Goal: Check status: Check status

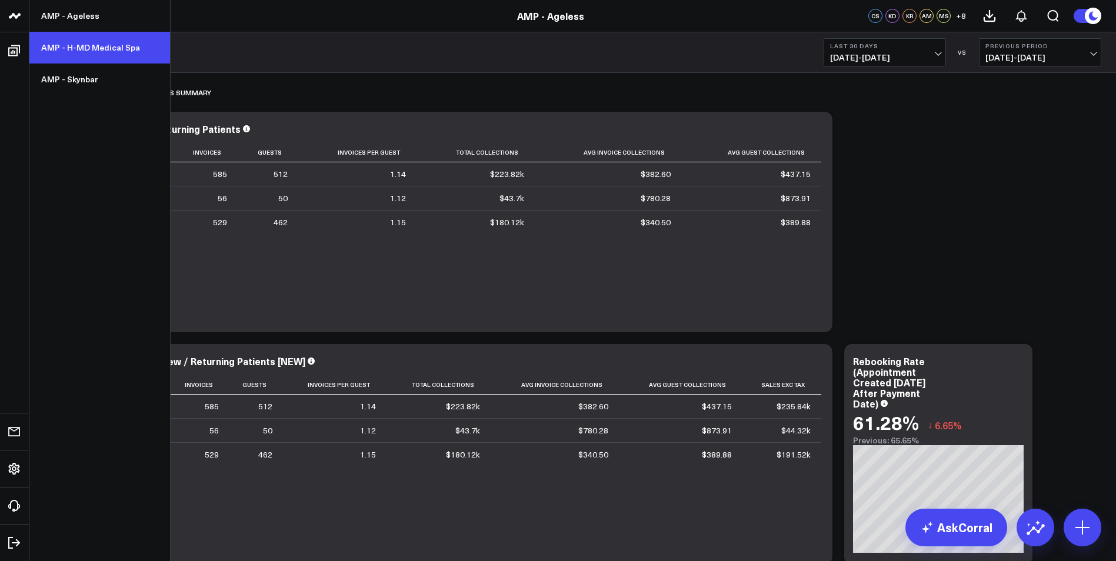
click at [78, 56] on link "AMP - H-MD Medical Spa" at bounding box center [99, 48] width 141 height 32
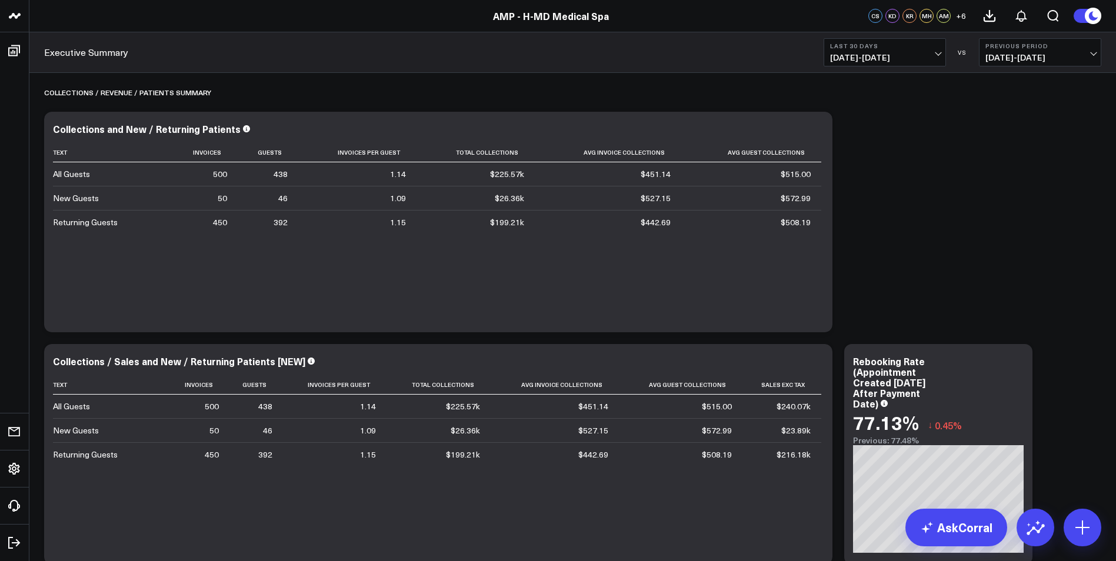
click at [939, 55] on button "Last 30 Days 08/16/25 - 09/14/25" at bounding box center [884, 52] width 122 height 28
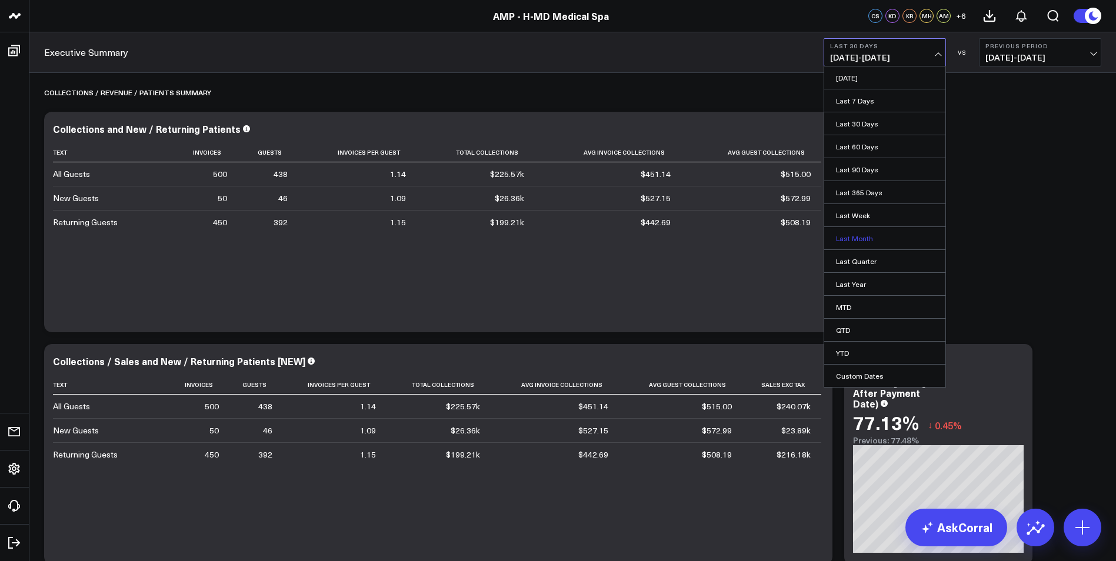
click at [877, 239] on link "Last Month" at bounding box center [884, 238] width 121 height 22
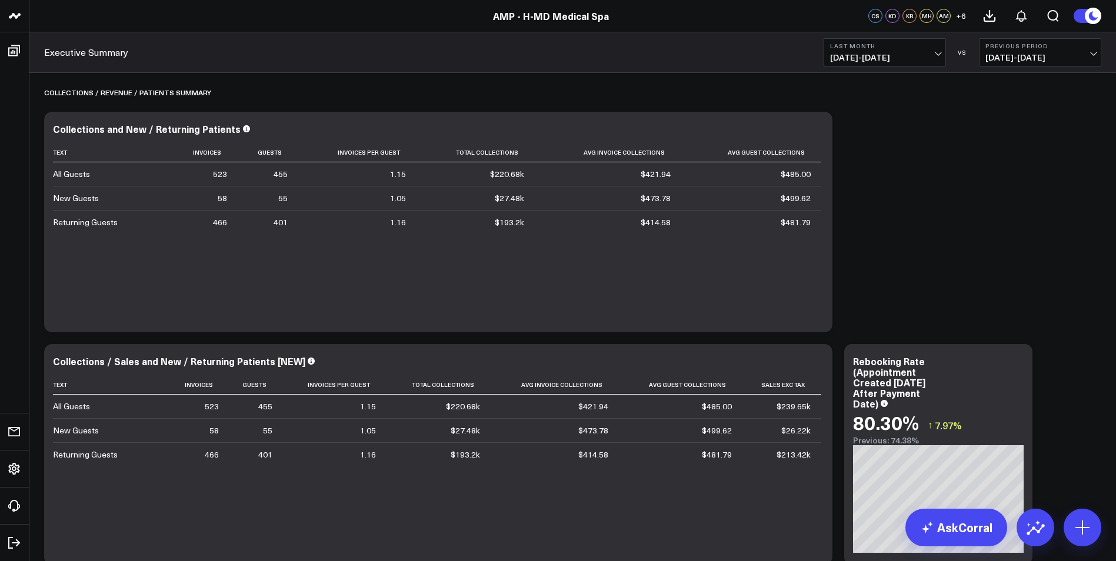
click at [1045, 56] on span "07/01/25 - 07/31/25" at bounding box center [1039, 57] width 109 height 9
click at [1041, 147] on link "No Comparison" at bounding box center [1039, 146] width 121 height 22
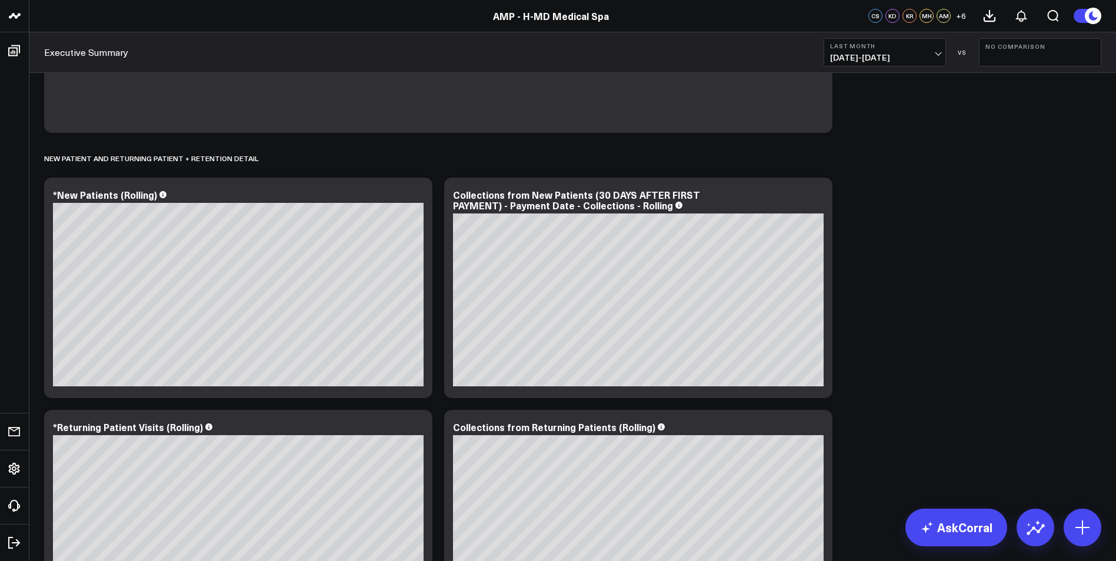
scroll to position [893, 0]
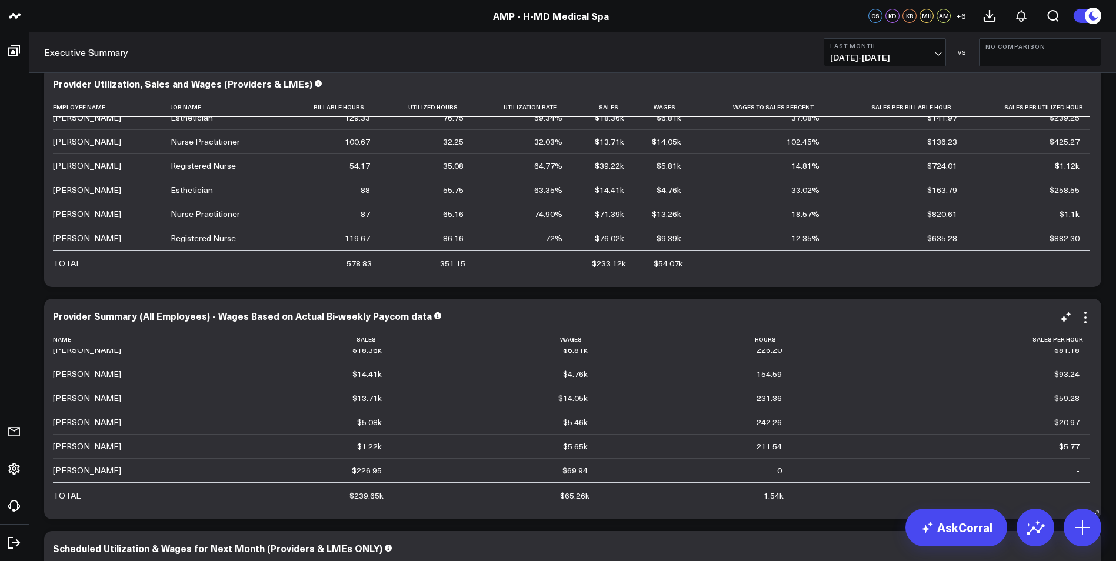
scroll to position [25, 0]
